Goal: Information Seeking & Learning: Find specific fact

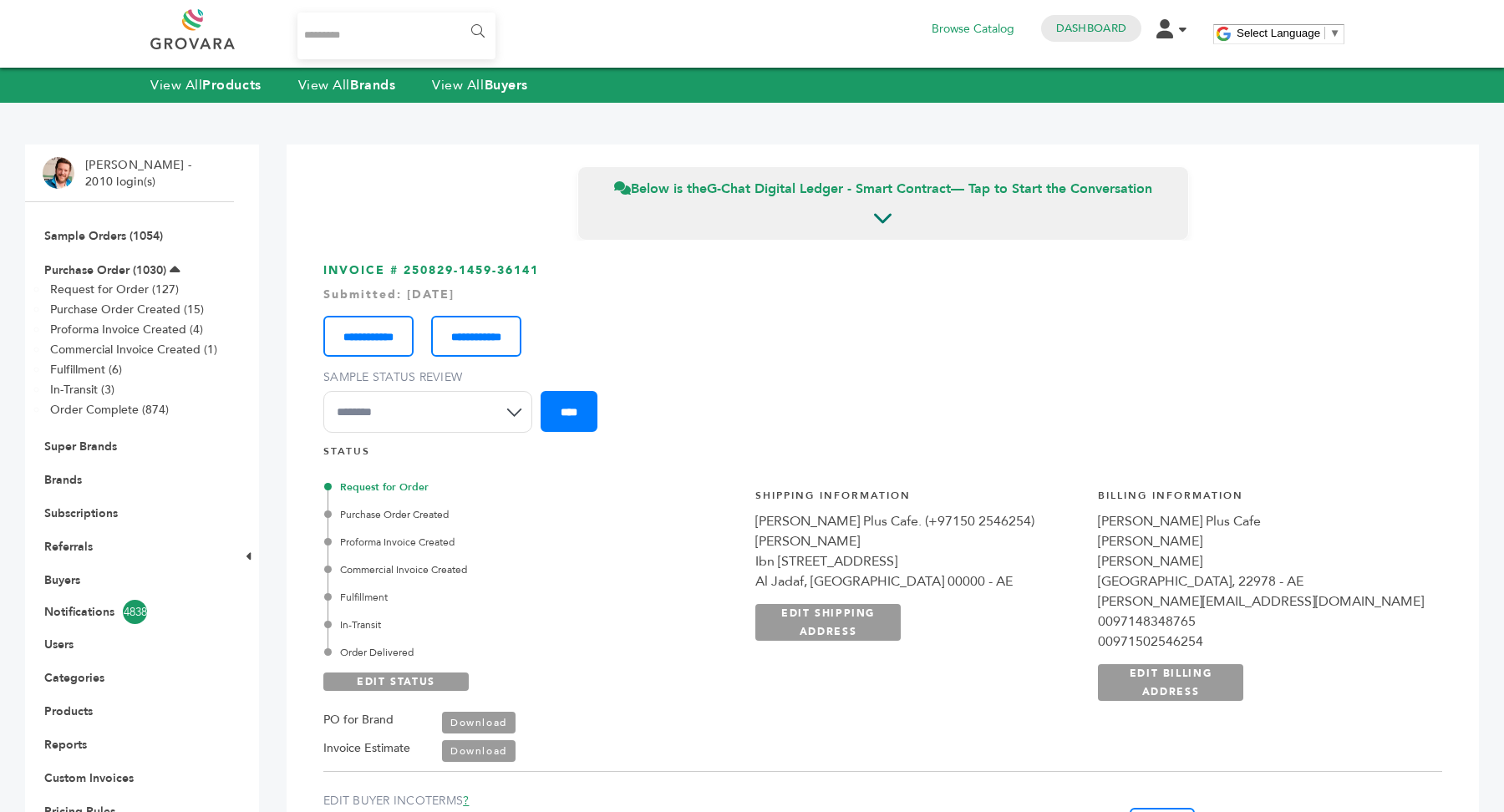
drag, startPoint x: 956, startPoint y: 521, endPoint x: 1056, endPoint y: 521, distance: 100.0
click at [1056, 521] on div "**********" at bounding box center [1089, 603] width 705 height 272
copy div "Buono Plus Cafe"
drag, startPoint x: 956, startPoint y: 540, endPoint x: 1060, endPoint y: 539, distance: 104.0
click at [1060, 539] on div "Amir Senmar" at bounding box center [918, 541] width 326 height 20
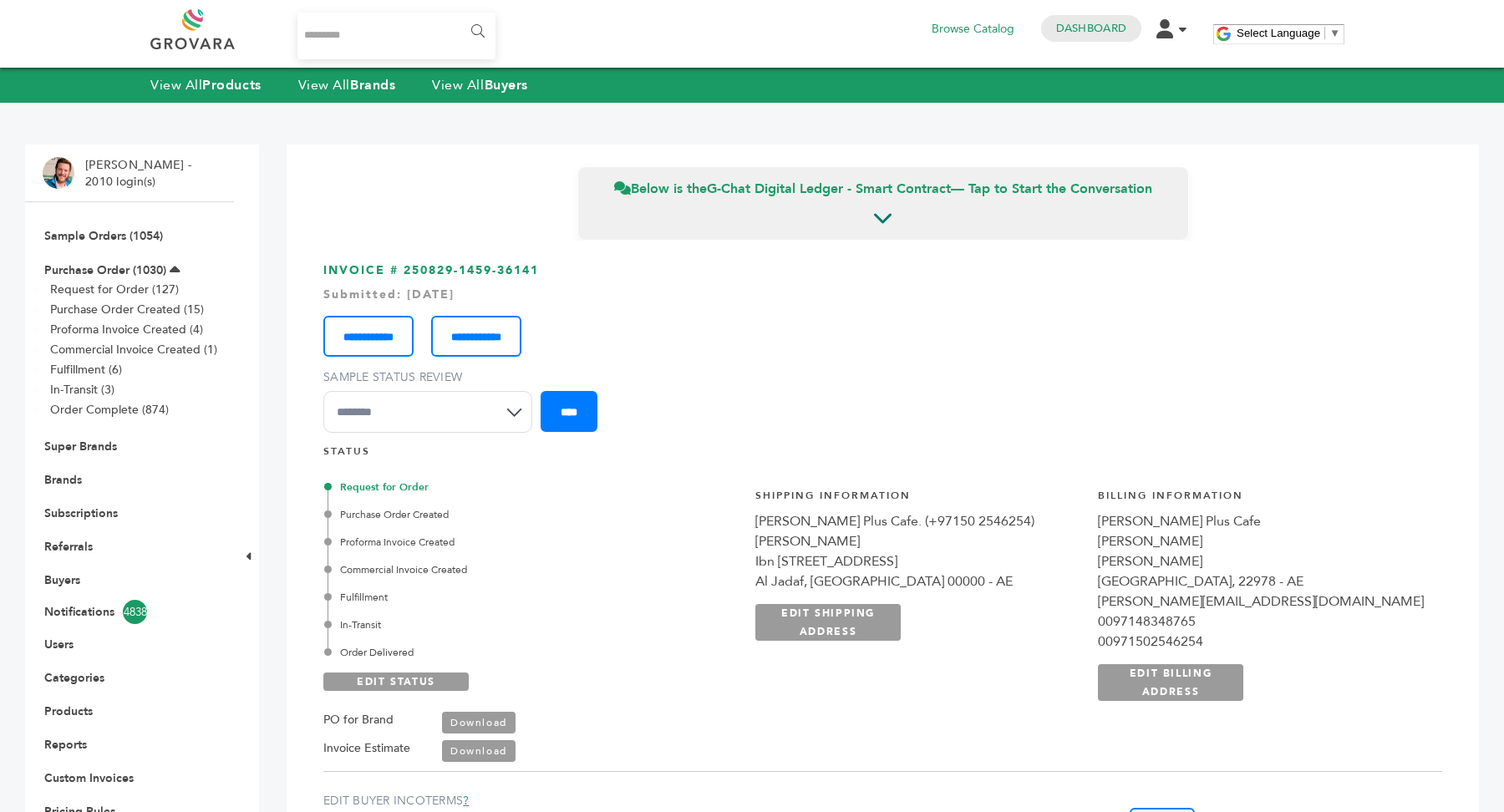
copy div "Amir Senmar"
drag, startPoint x: 1069, startPoint y: 523, endPoint x: 1169, endPoint y: 518, distance: 100.1
click at [1082, 518] on div "Buono Plus Cafe. (+97150 2546254)" at bounding box center [918, 521] width 326 height 20
copy div "+97150 2546254"
drag, startPoint x: 955, startPoint y: 560, endPoint x: 1183, endPoint y: 559, distance: 228.0
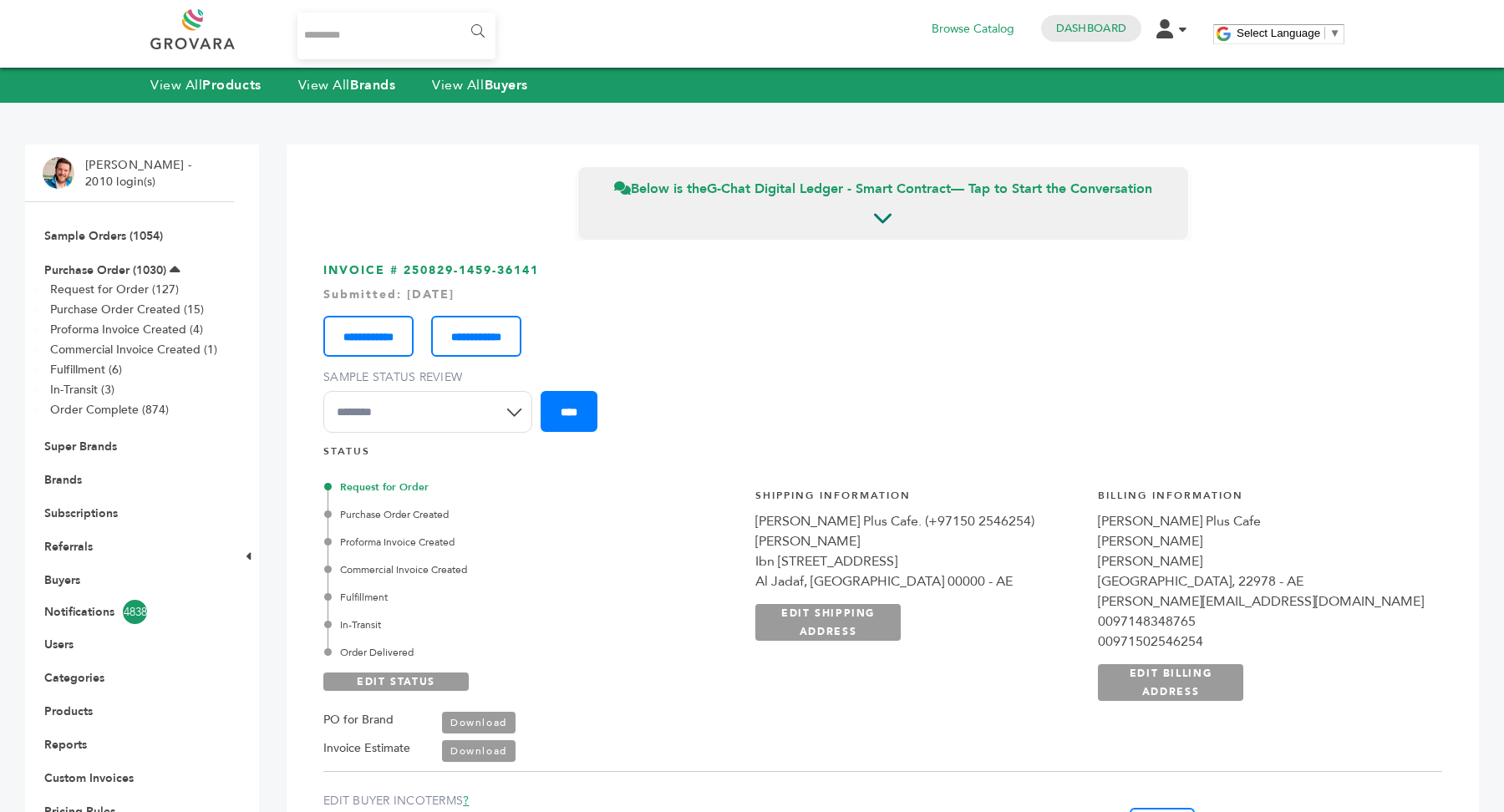
click at [1183, 559] on div "**********" at bounding box center [1089, 603] width 705 height 272
copy div "Ibn Zahrawi St, Azurite Tower, Unit 14"
drag, startPoint x: 961, startPoint y: 582, endPoint x: 1007, endPoint y: 580, distance: 46.0
click at [1007, 580] on div "Al Jadaf, Dubai 00000 - AE" at bounding box center [918, 581] width 326 height 20
copy div "Al Jadaf"
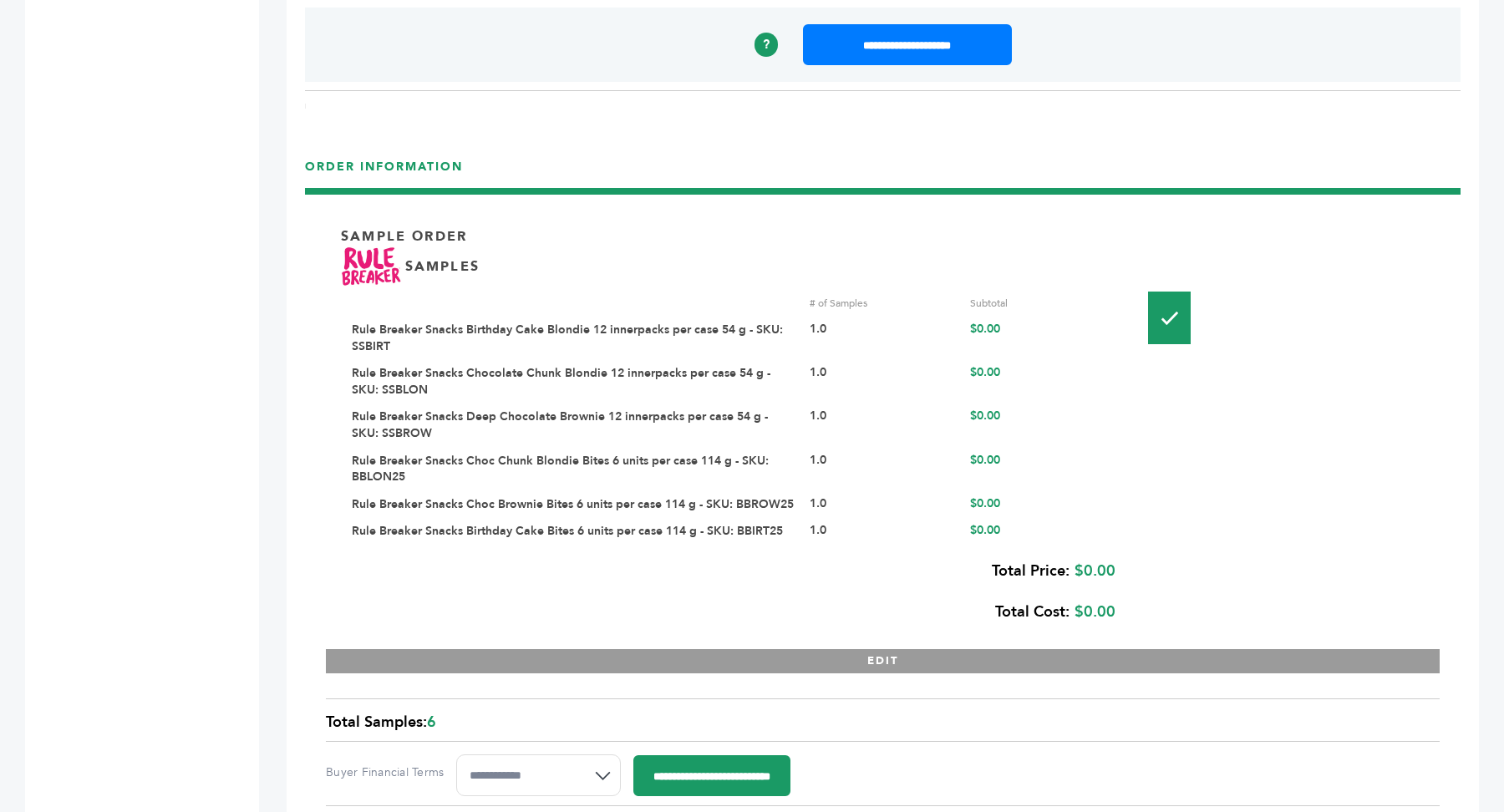
scroll to position [1906, 0]
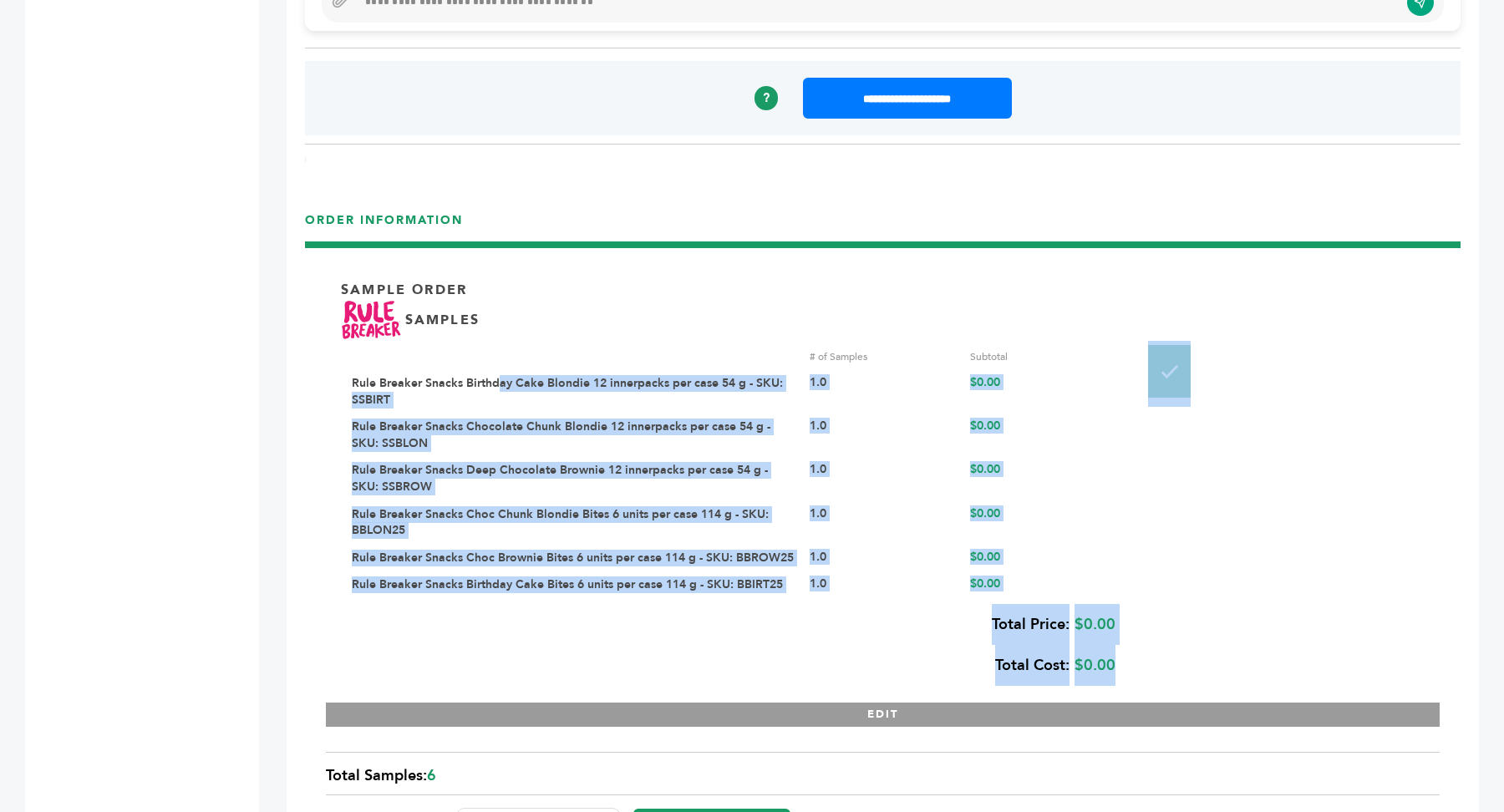
drag, startPoint x: 346, startPoint y: 374, endPoint x: 496, endPoint y: 376, distance: 150.0
click at [496, 376] on div "Sample Order SAMPLES # of Samples Subtotal Rule Breaker Snacks Birthday Cake Bl…" at bounding box center [883, 495] width 1114 height 464
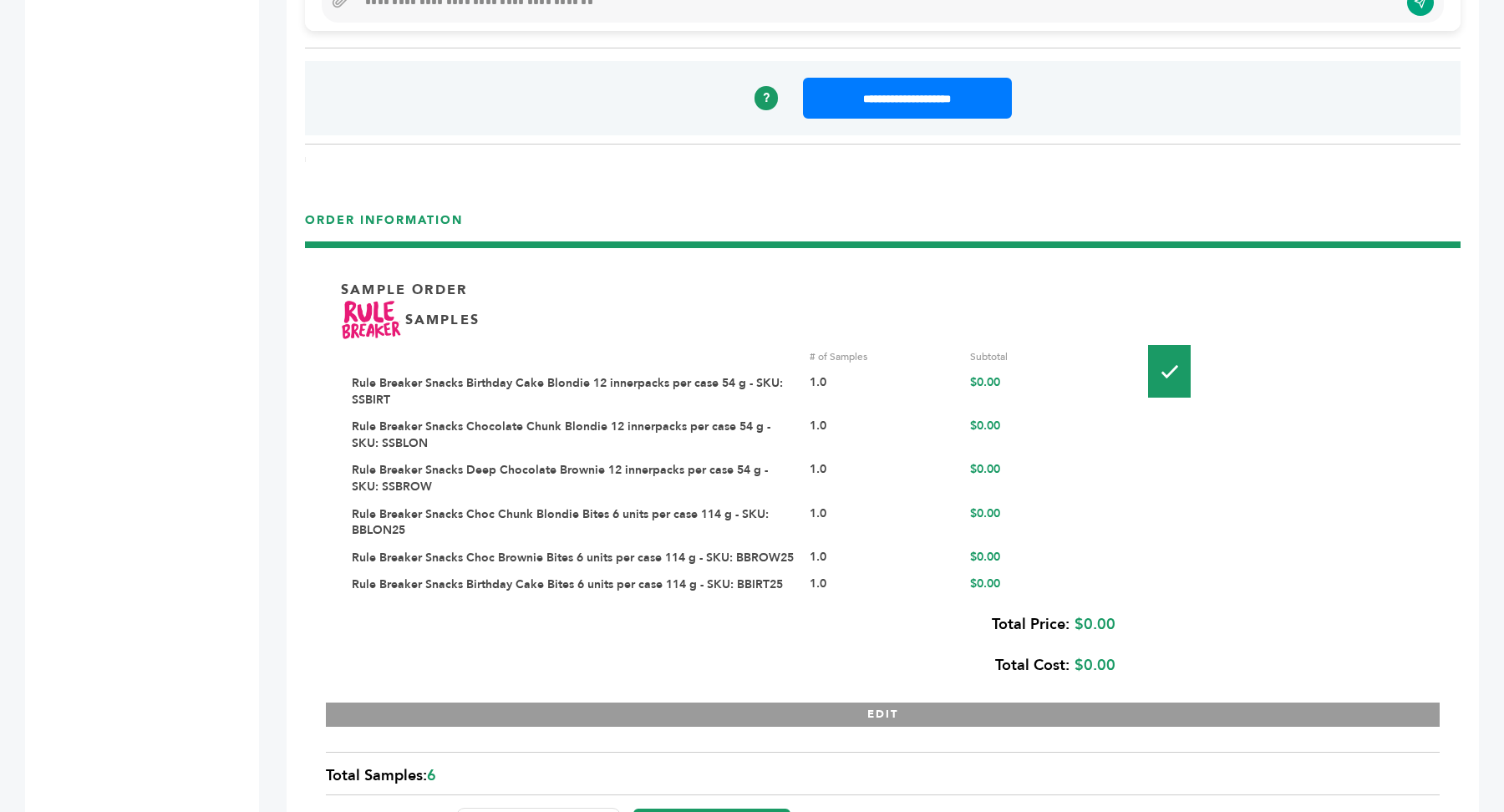
click at [566, 341] on div "**********" at bounding box center [736, 473] width 767 height 263
drag, startPoint x: 339, startPoint y: 377, endPoint x: 297, endPoint y: 386, distance: 43.0
click at [297, 386] on div "Hello! Grovara is best viewed on a desktop monitor. Below is the G-Chat Digital…" at bounding box center [882, 458] width 1193 height 4442
click at [418, 375] on link "Rule Breaker Snacks Birthday Cake Blondie 12 innerpacks per case 54 g - SKU: SS…" at bounding box center [568, 392] width 432 height 32
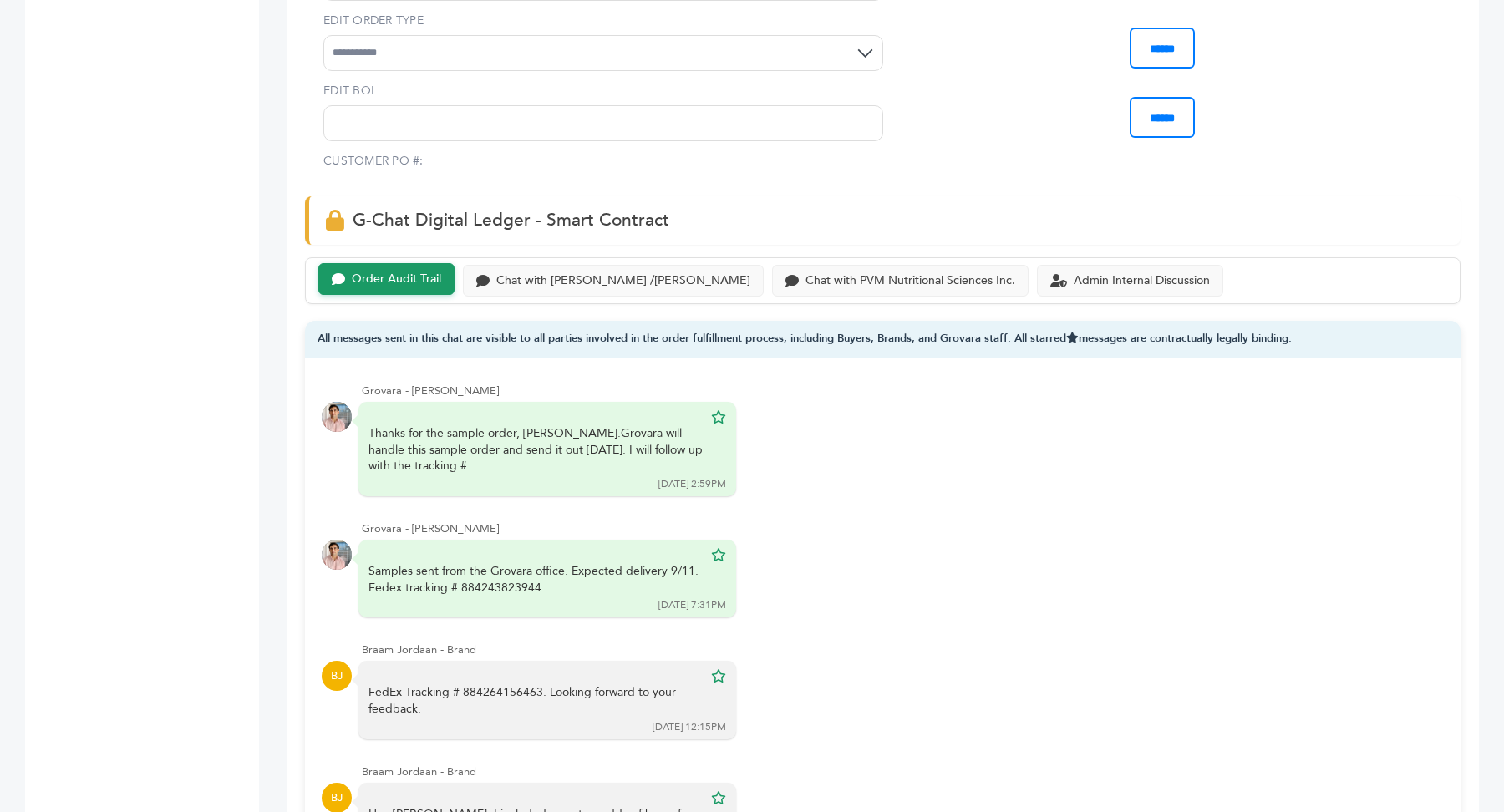
scroll to position [182, 0]
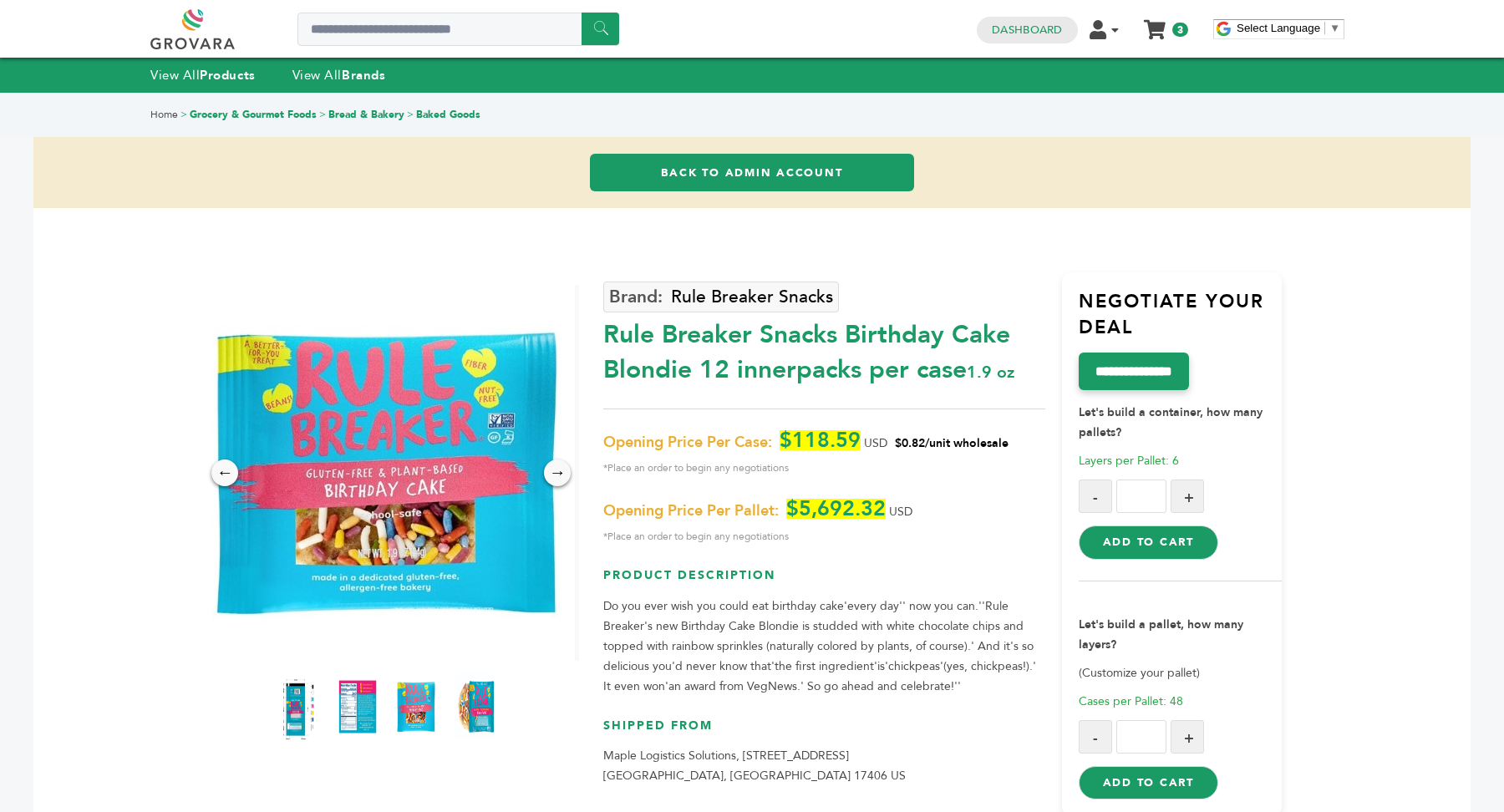
drag, startPoint x: 602, startPoint y: 334, endPoint x: 868, endPoint y: 342, distance: 266.1
click at [868, 342] on div "Rule Breaker Snacks Birthday Cake Blondie 12 innerpacks per case 1.9 oz" at bounding box center [823, 347] width 441 height 78
click at [868, 342] on div "Rule Breaker Snacks Birthday Cake Blondie 12 innerpacks per case 1.9 oz" at bounding box center [823, 347] width 441 height 78
drag, startPoint x: 610, startPoint y: 335, endPoint x: 691, endPoint y: 374, distance: 89.9
click at [691, 374] on div "Rule Breaker Snacks Birthday Cake Blondie 12 innerpacks per case 1.9 oz" at bounding box center [823, 347] width 441 height 78
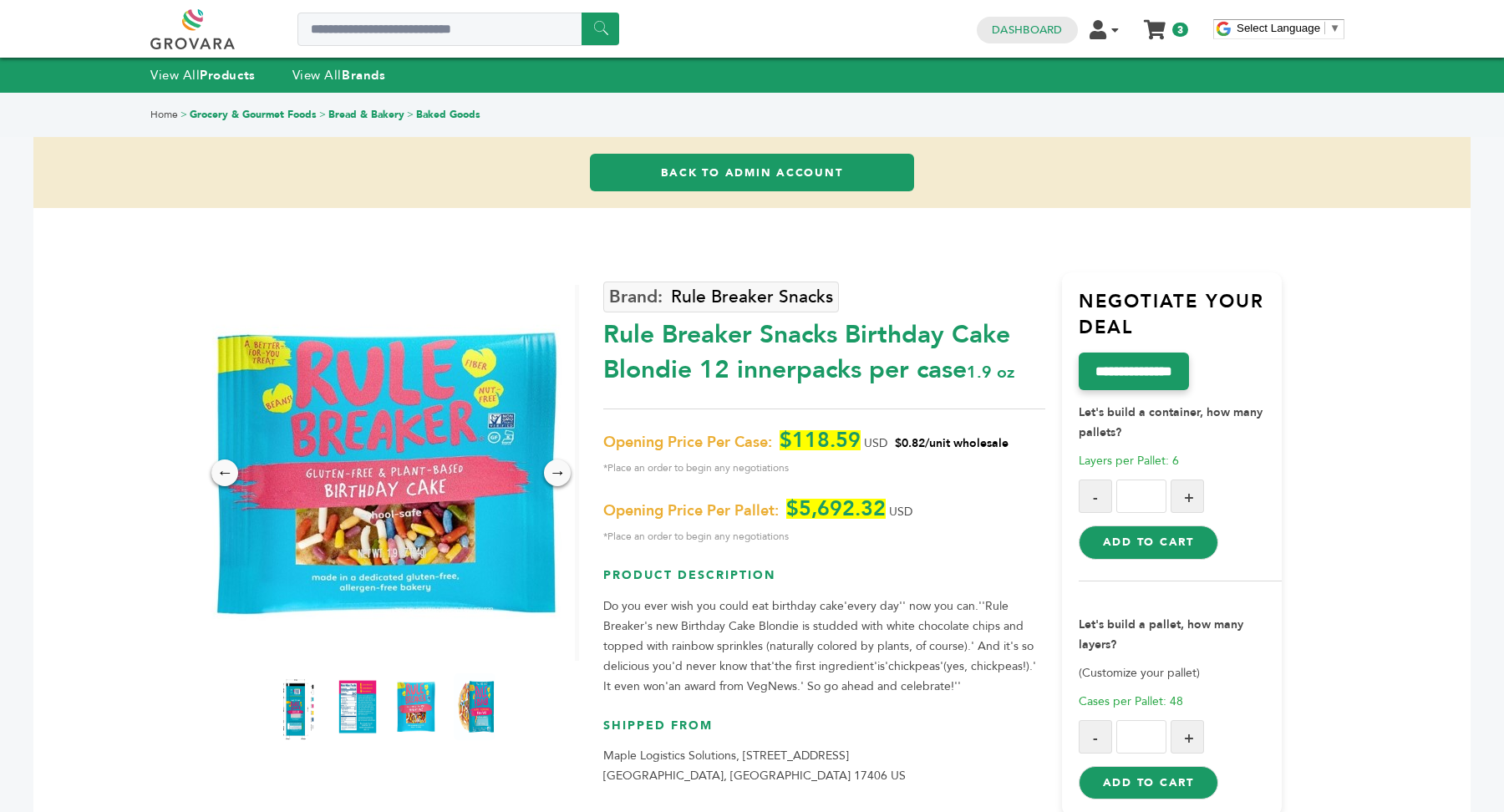
copy div "Rule Breaker Snacks Birthday Cake Blondie"
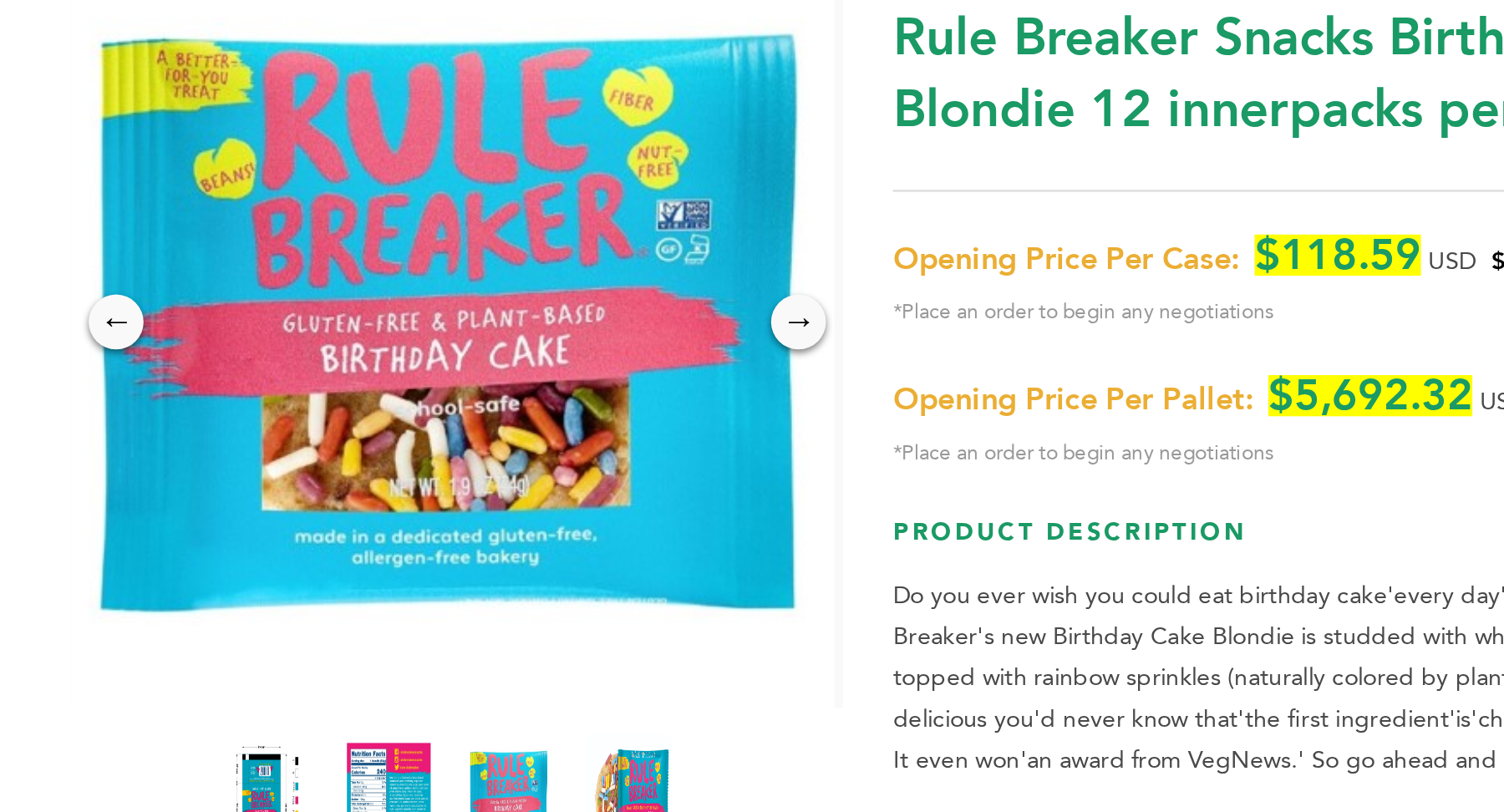
click at [368, 689] on img at bounding box center [357, 706] width 46 height 73
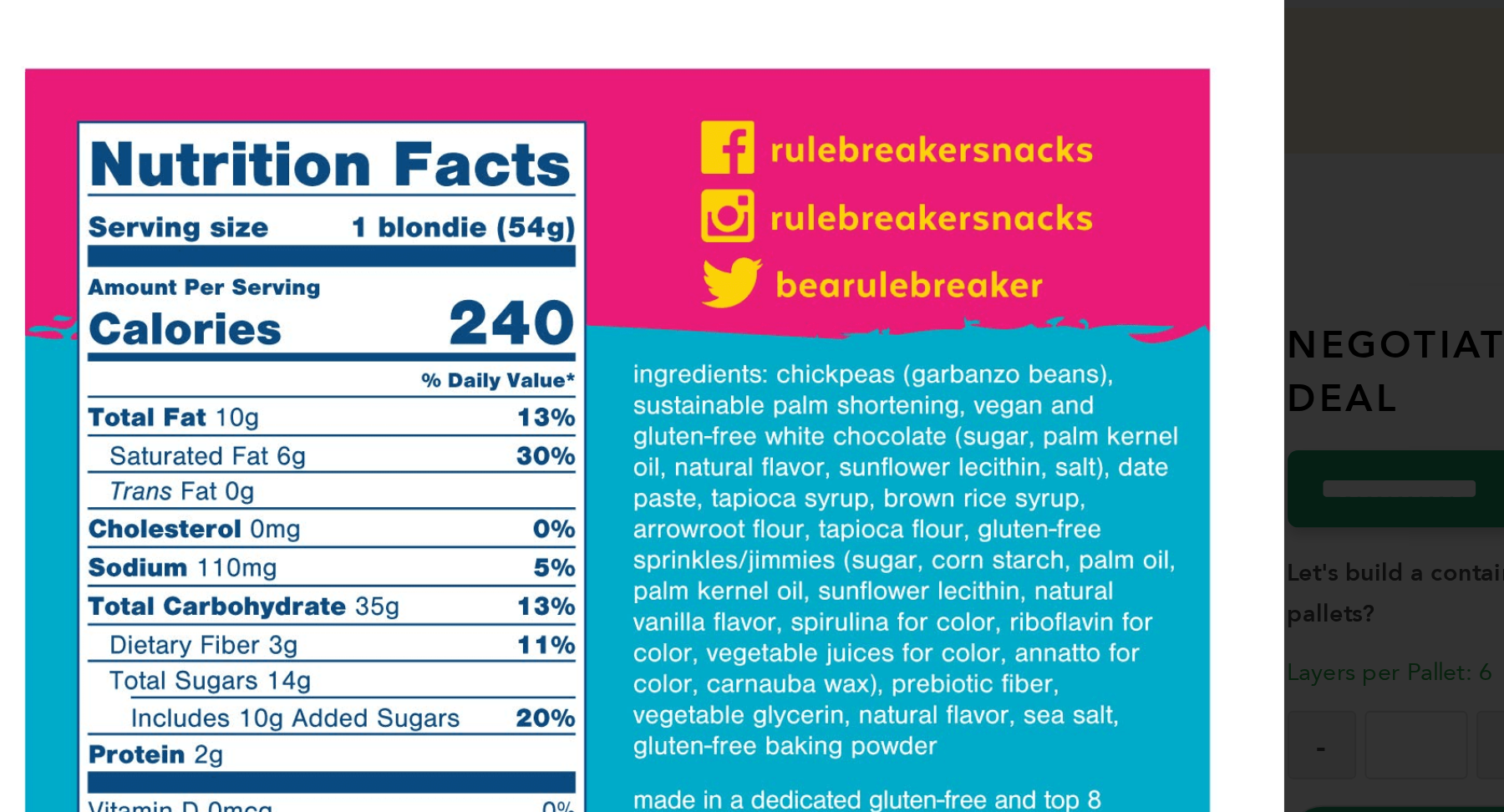
click at [1146, 337] on div "×" at bounding box center [752, 406] width 1504 height 812
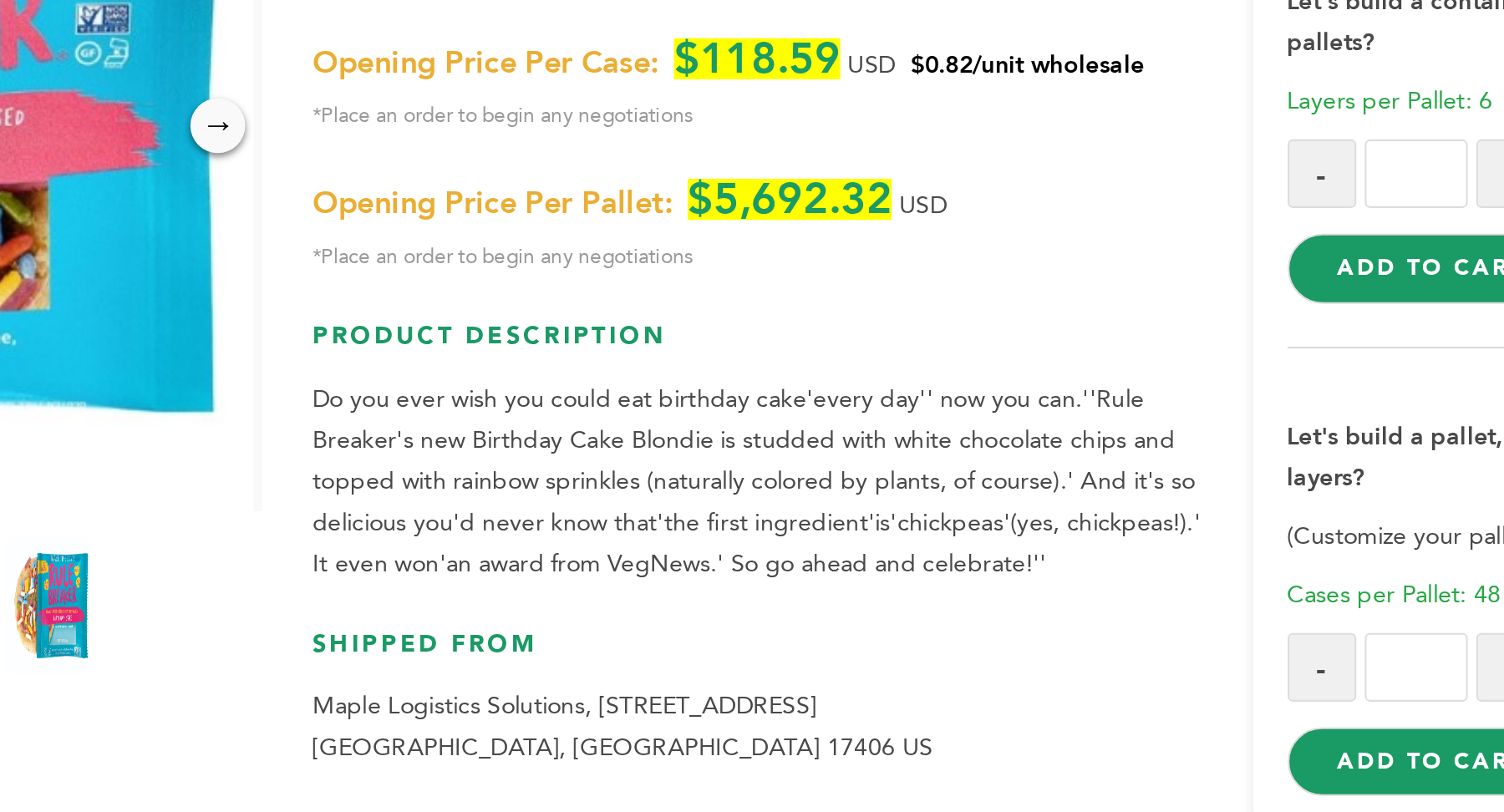
scroll to position [40, 0]
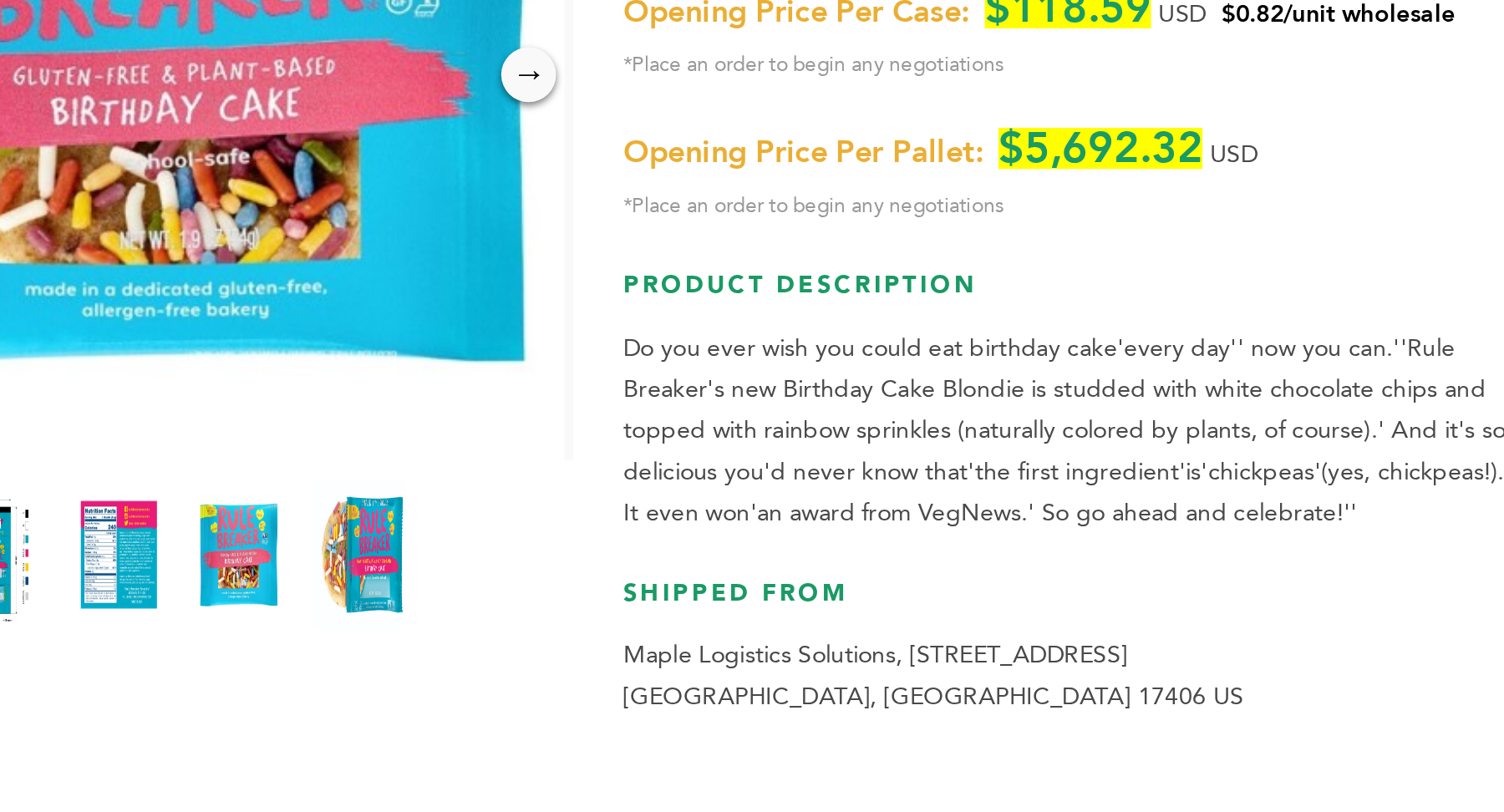
click at [470, 656] on img at bounding box center [475, 666] width 46 height 73
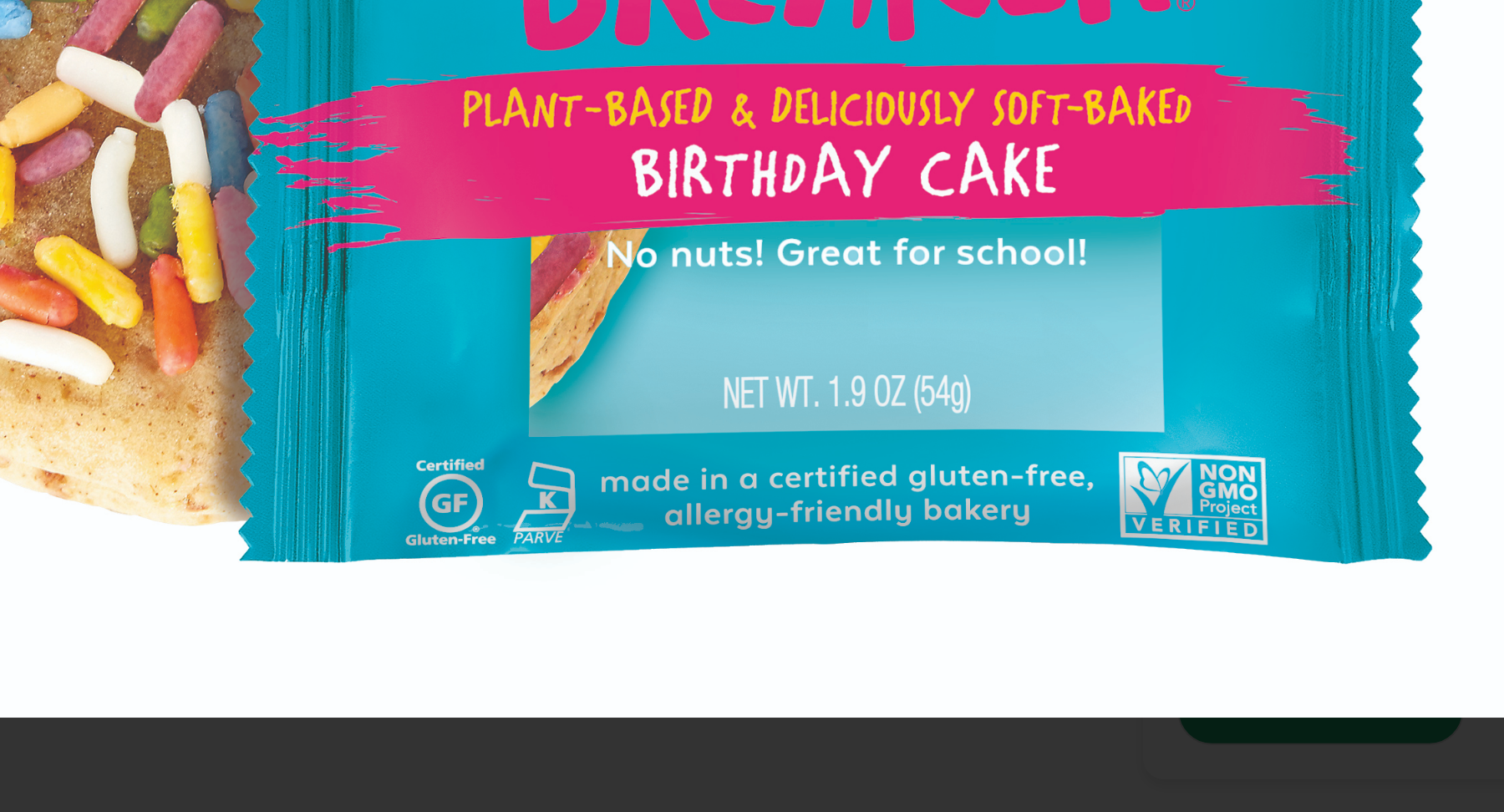
click at [877, 753] on div "×" at bounding box center [752, 406] width 1504 height 812
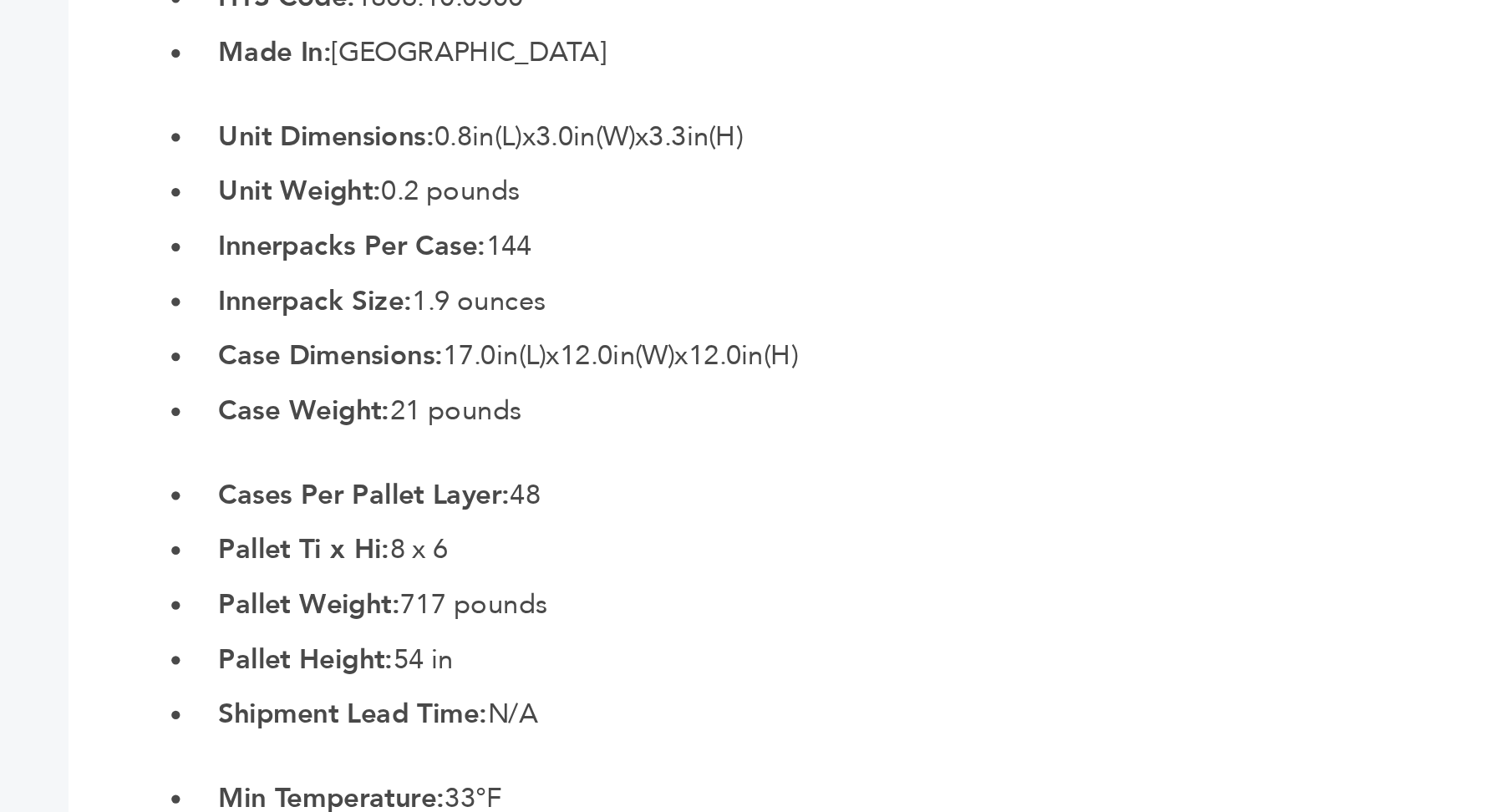
scroll to position [638, 0]
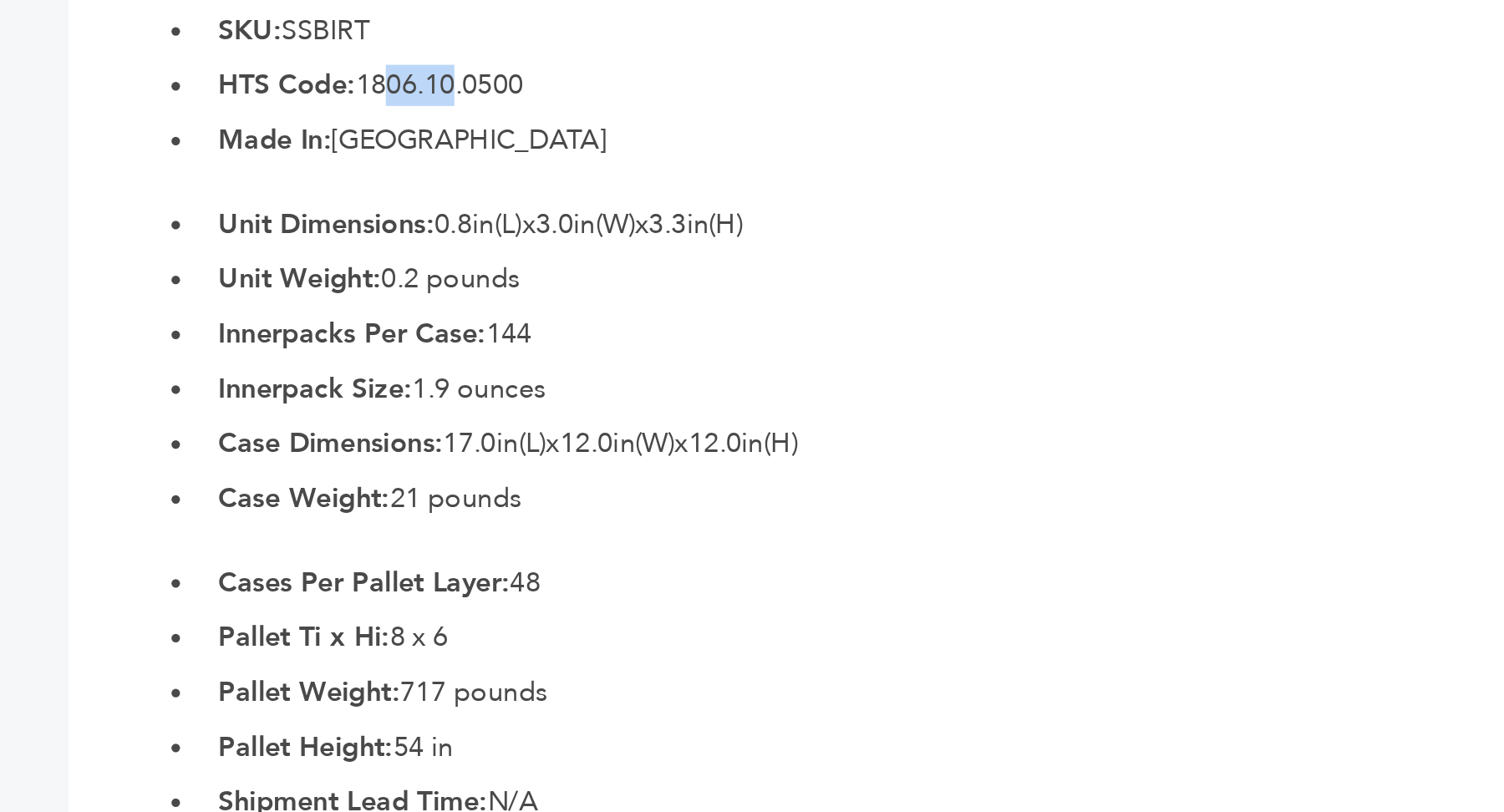
drag, startPoint x: 181, startPoint y: 293, endPoint x: 215, endPoint y: 291, distance: 34.1
click at [217, 291] on li "HTS Code: 1806.10.0500" at bounding box center [784, 297] width 1372 height 20
drag, startPoint x: 178, startPoint y: 294, endPoint x: 226, endPoint y: 293, distance: 48.0
click at [226, 293] on li "HTS Code: 1806.10.0500" at bounding box center [784, 297] width 1372 height 20
copy li "1806.10"
